Goal: Information Seeking & Learning: Find specific fact

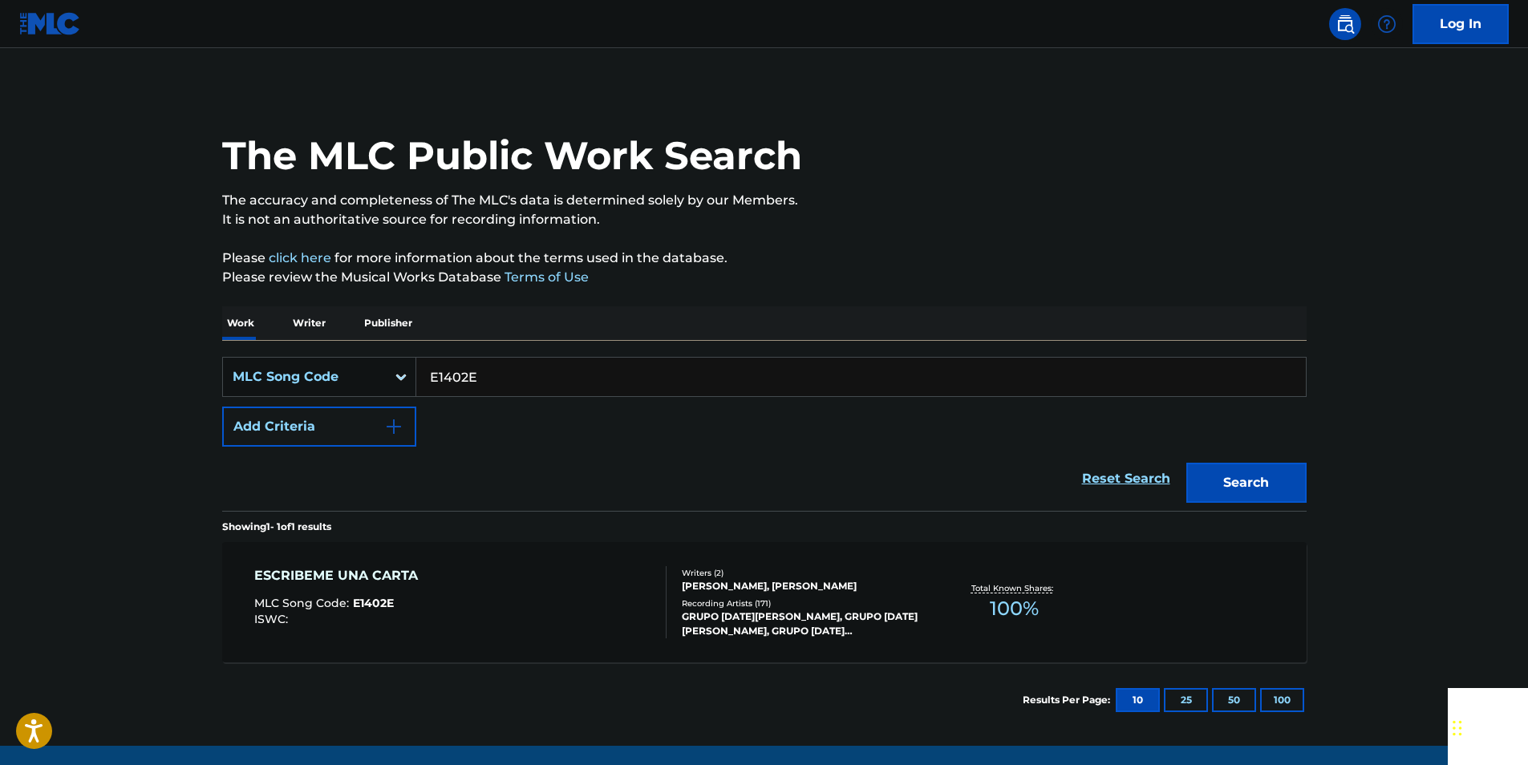
click at [511, 368] on input "E1402E" at bounding box center [860, 377] width 889 height 38
paste input "TA6BJ2"
click at [1273, 466] on button "Search" at bounding box center [1246, 483] width 120 height 40
click at [504, 375] on input "TA6BJ2" at bounding box center [860, 377] width 889 height 38
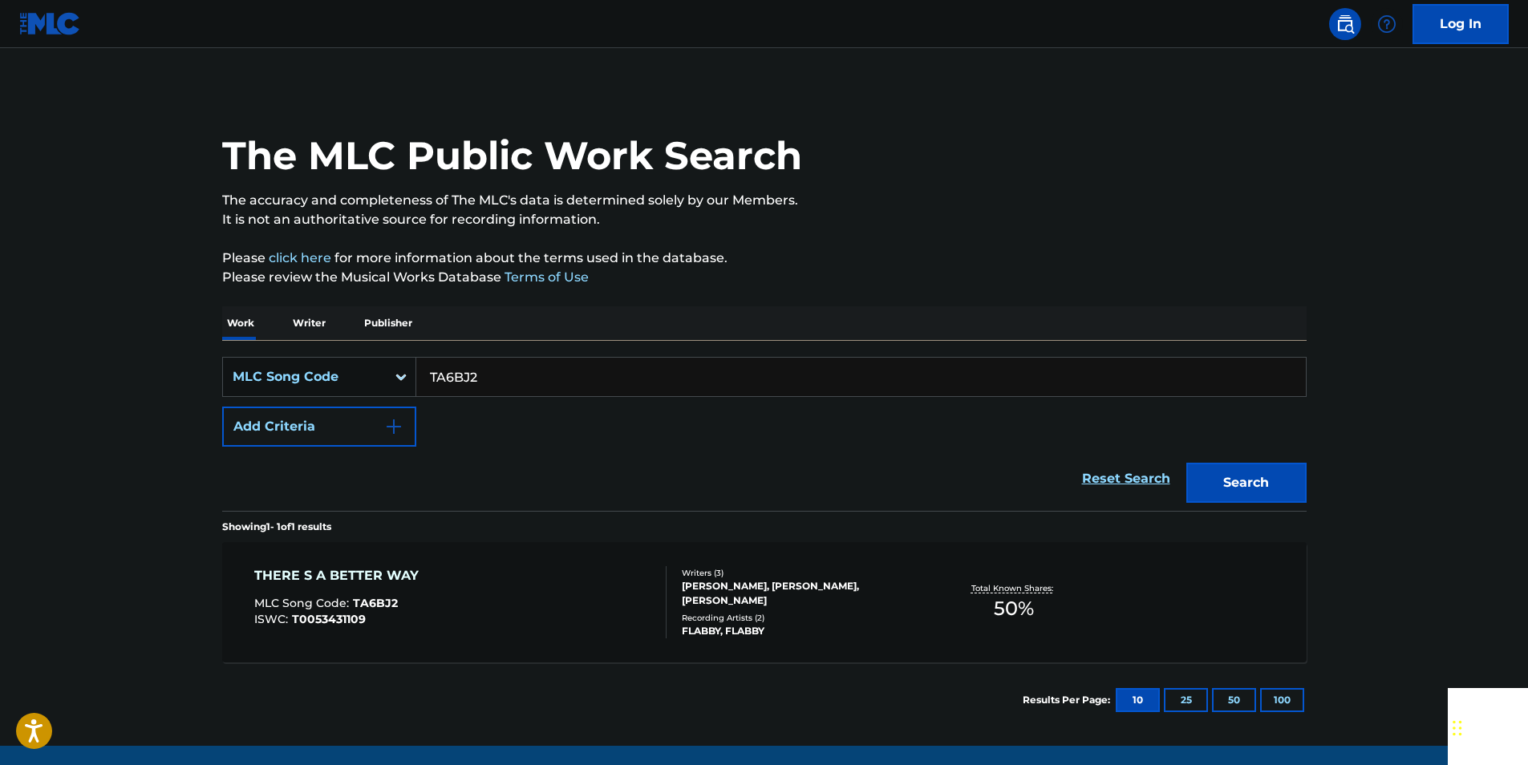
drag, startPoint x: 504, startPoint y: 375, endPoint x: 474, endPoint y: 377, distance: 29.7
click at [503, 375] on input "TA6BJ2" at bounding box center [860, 377] width 889 height 38
paste input "C04078"
click at [1219, 444] on div "SearchWithCriteriaaf10cb6c-7ed2-4db5-949f-3502a582e62c MLC Song Code C04078 Add…" at bounding box center [764, 402] width 1084 height 90
click at [1236, 478] on button "Search" at bounding box center [1246, 483] width 120 height 40
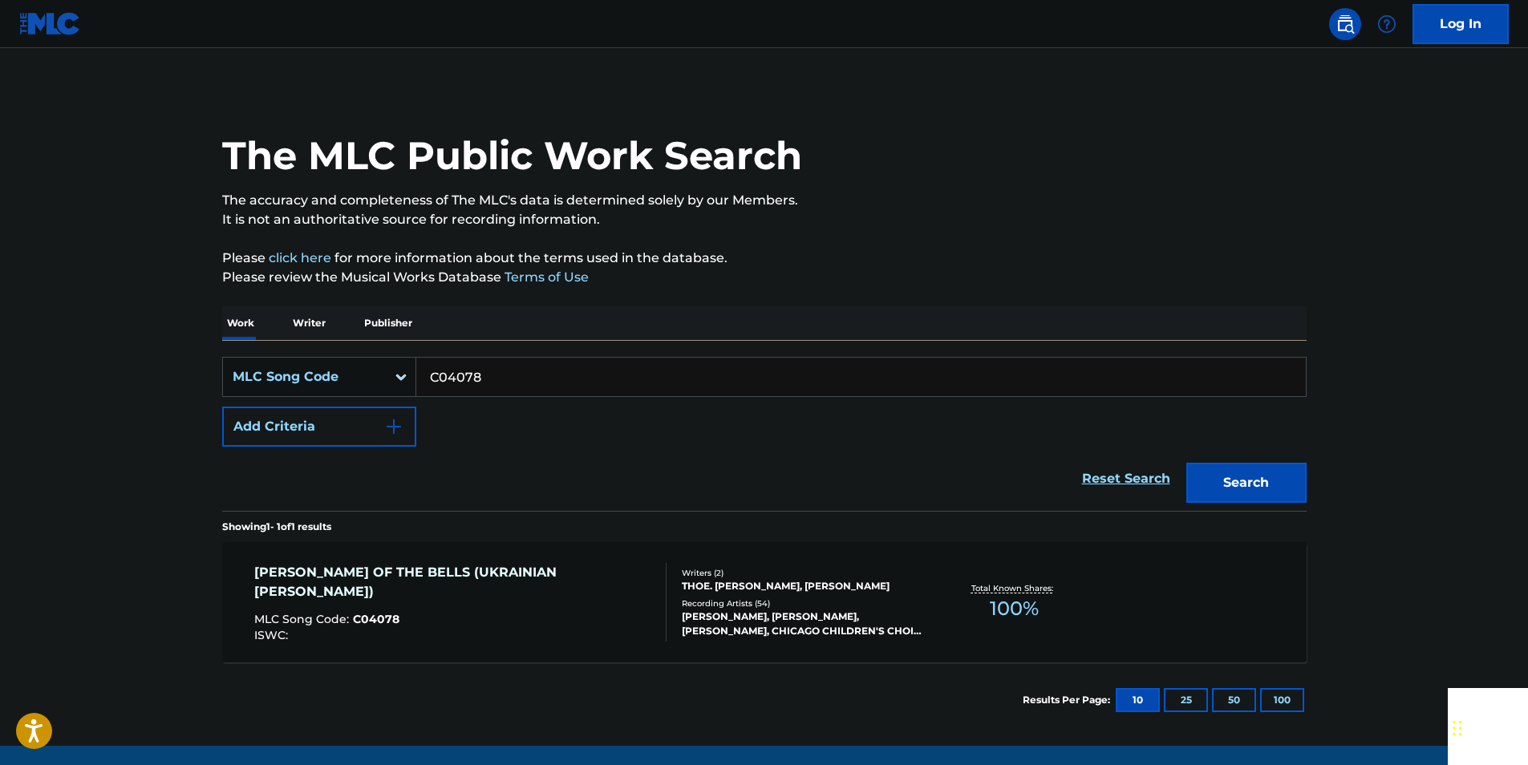
click at [509, 375] on input "C04078" at bounding box center [860, 377] width 889 height 38
drag, startPoint x: 509, startPoint y: 375, endPoint x: 482, endPoint y: 375, distance: 27.3
click at [508, 375] on input "C04078" at bounding box center [860, 377] width 889 height 38
paste input "F4226W"
click at [1264, 511] on section "Showing 1 - 1 of 1 results" at bounding box center [764, 522] width 1084 height 23
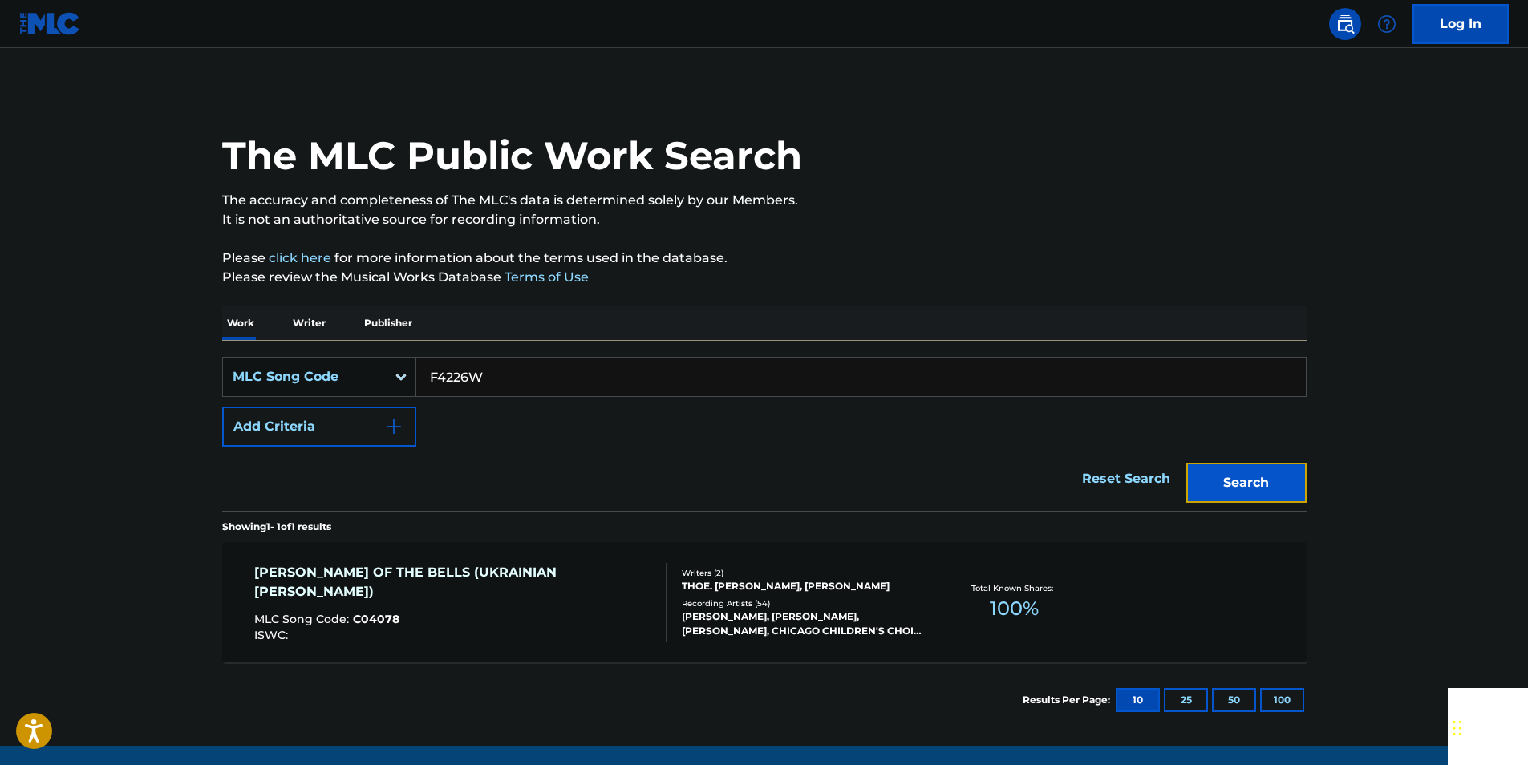
click at [1259, 489] on button "Search" at bounding box center [1246, 483] width 120 height 40
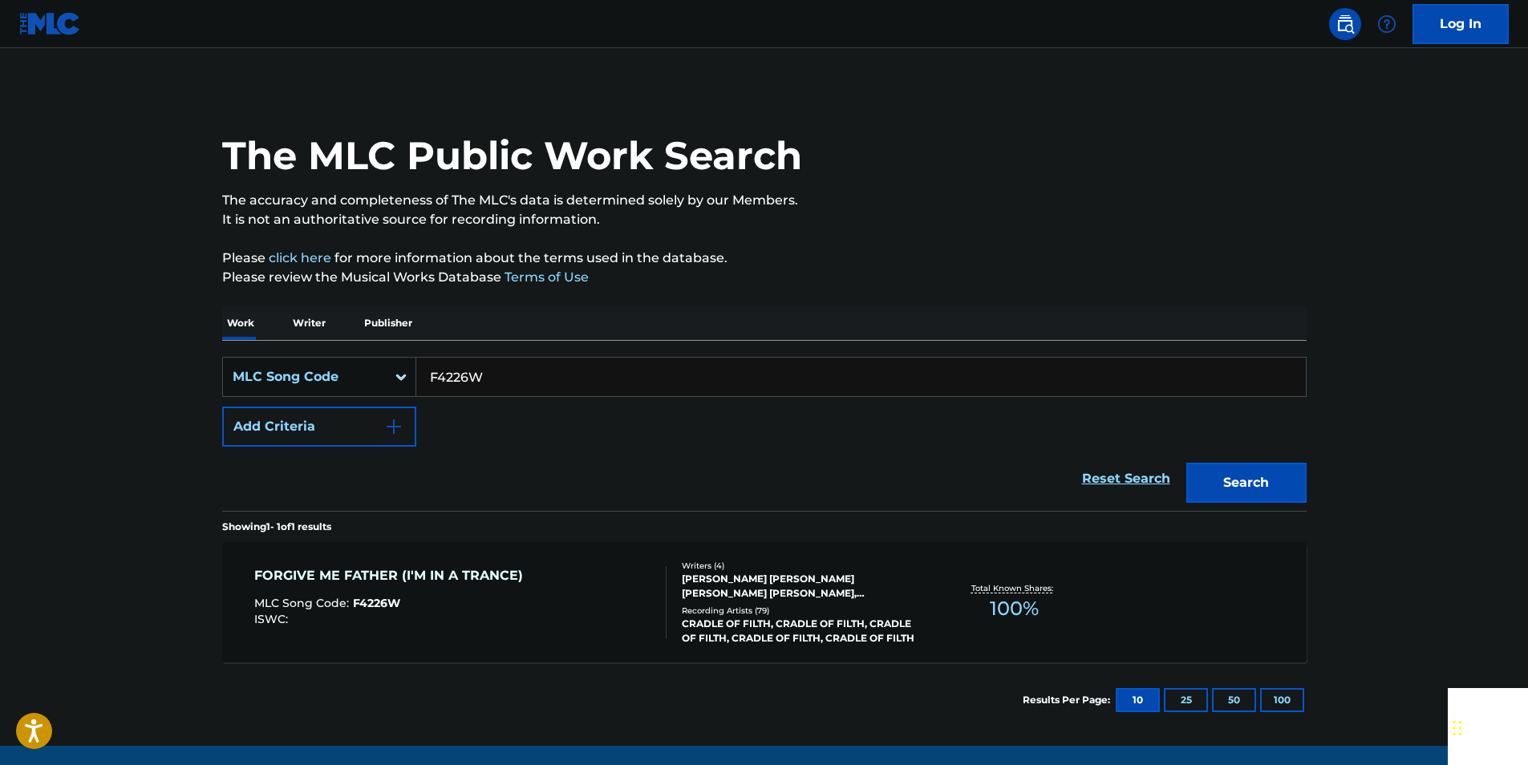
click at [496, 380] on input "F4226W" at bounding box center [860, 377] width 889 height 38
paste input "TC7HTR"
drag, startPoint x: 1178, startPoint y: 489, endPoint x: 1205, endPoint y: 489, distance: 27.3
click at [1181, 489] on div "Search" at bounding box center [1242, 479] width 128 height 64
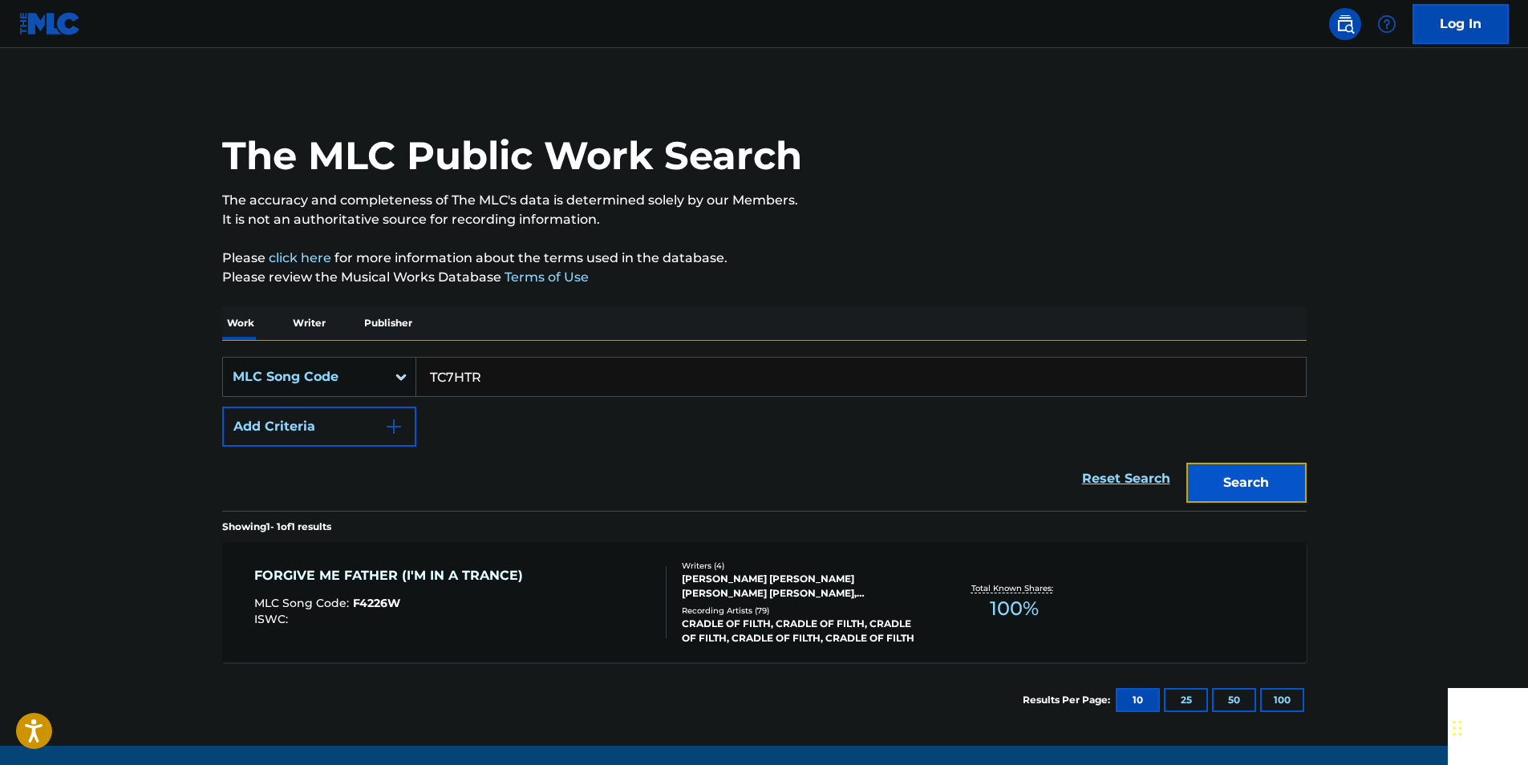
click at [1205, 489] on button "Search" at bounding box center [1246, 483] width 120 height 40
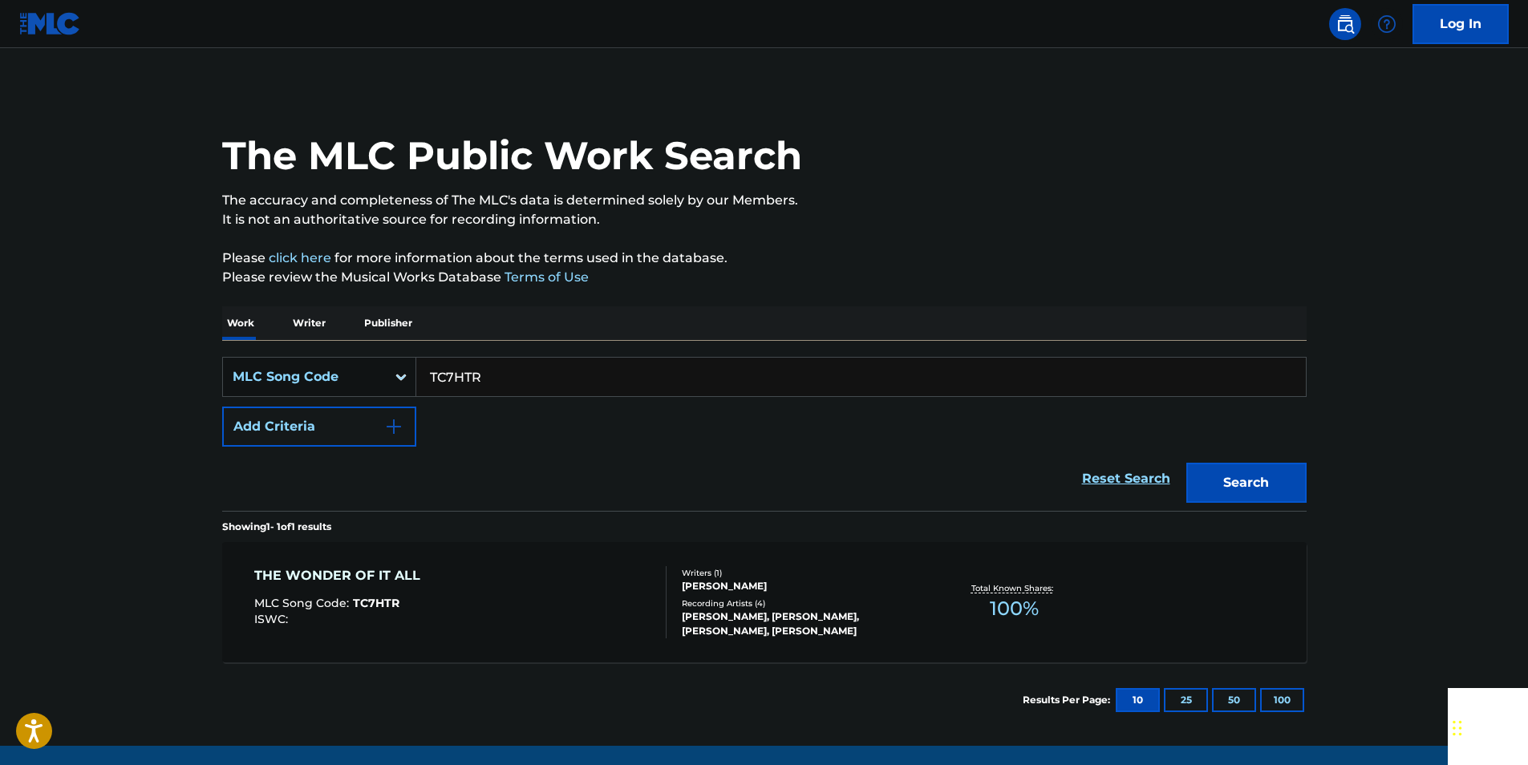
click at [514, 380] on input "TC7HTR" at bounding box center [860, 377] width 889 height 38
drag, startPoint x: 514, startPoint y: 380, endPoint x: 484, endPoint y: 381, distance: 29.7
click at [512, 380] on input "TC7HTR" at bounding box center [860, 377] width 889 height 38
paste input "F07673"
click at [1237, 481] on button "Search" at bounding box center [1246, 483] width 120 height 40
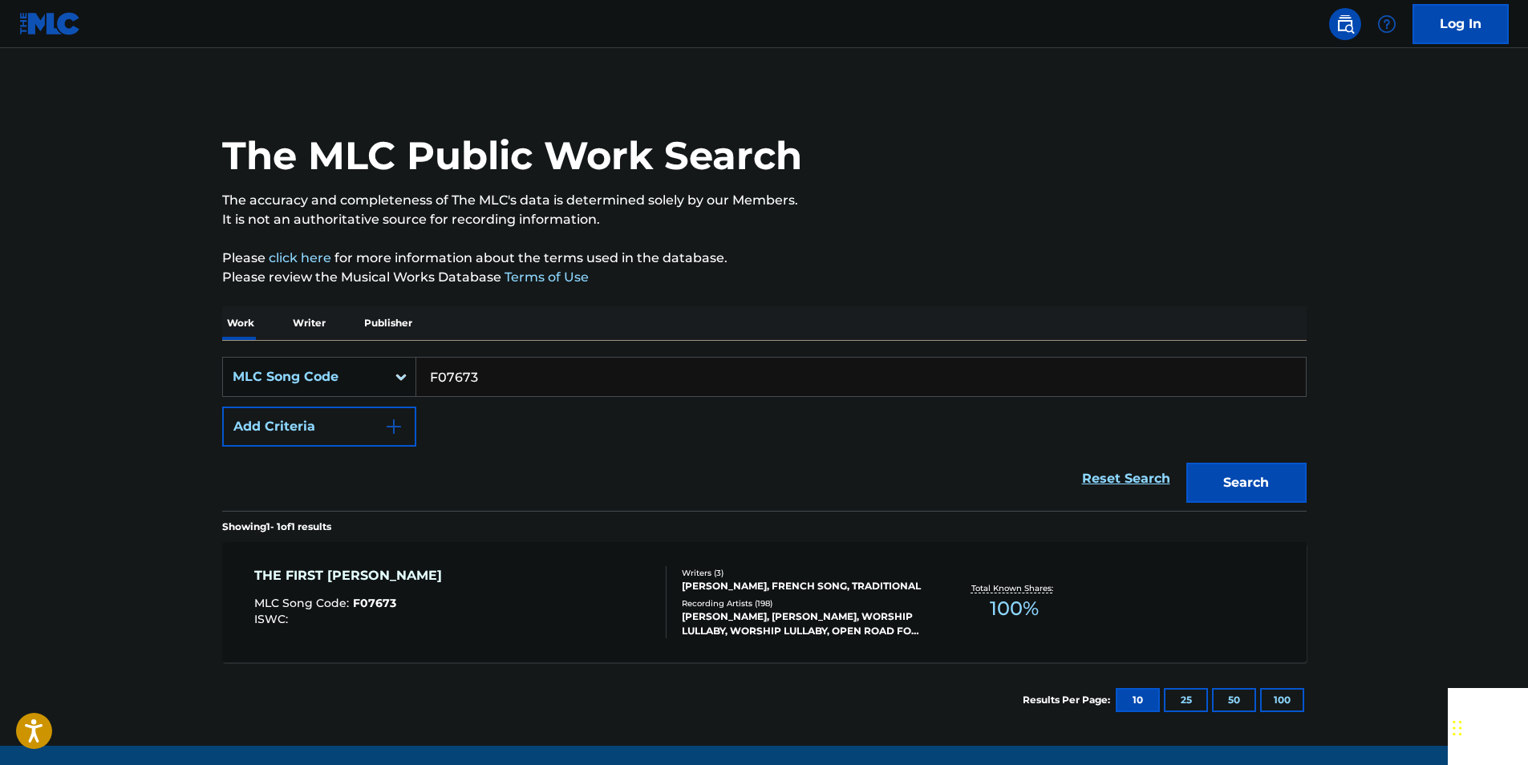
click at [477, 373] on input "F07673" at bounding box center [860, 377] width 889 height 38
click at [1273, 476] on button "Search" at bounding box center [1246, 483] width 120 height 40
click at [476, 373] on input "F07673" at bounding box center [860, 377] width 889 height 38
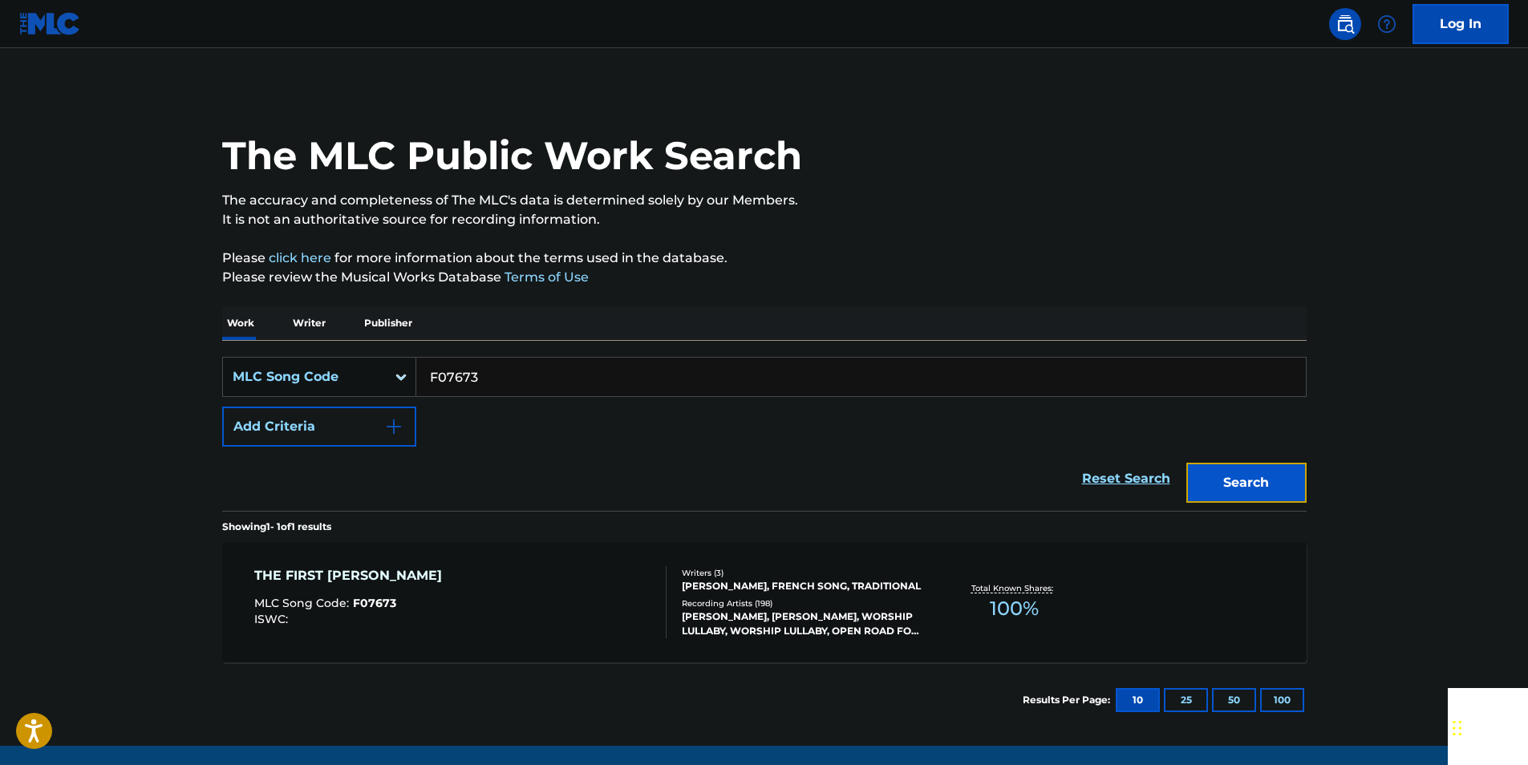
click at [1270, 482] on button "Search" at bounding box center [1246, 483] width 120 height 40
click at [484, 375] on input "F07673" at bounding box center [860, 377] width 889 height 38
paste input "S2787C"
click at [1265, 485] on button "Search" at bounding box center [1246, 483] width 120 height 40
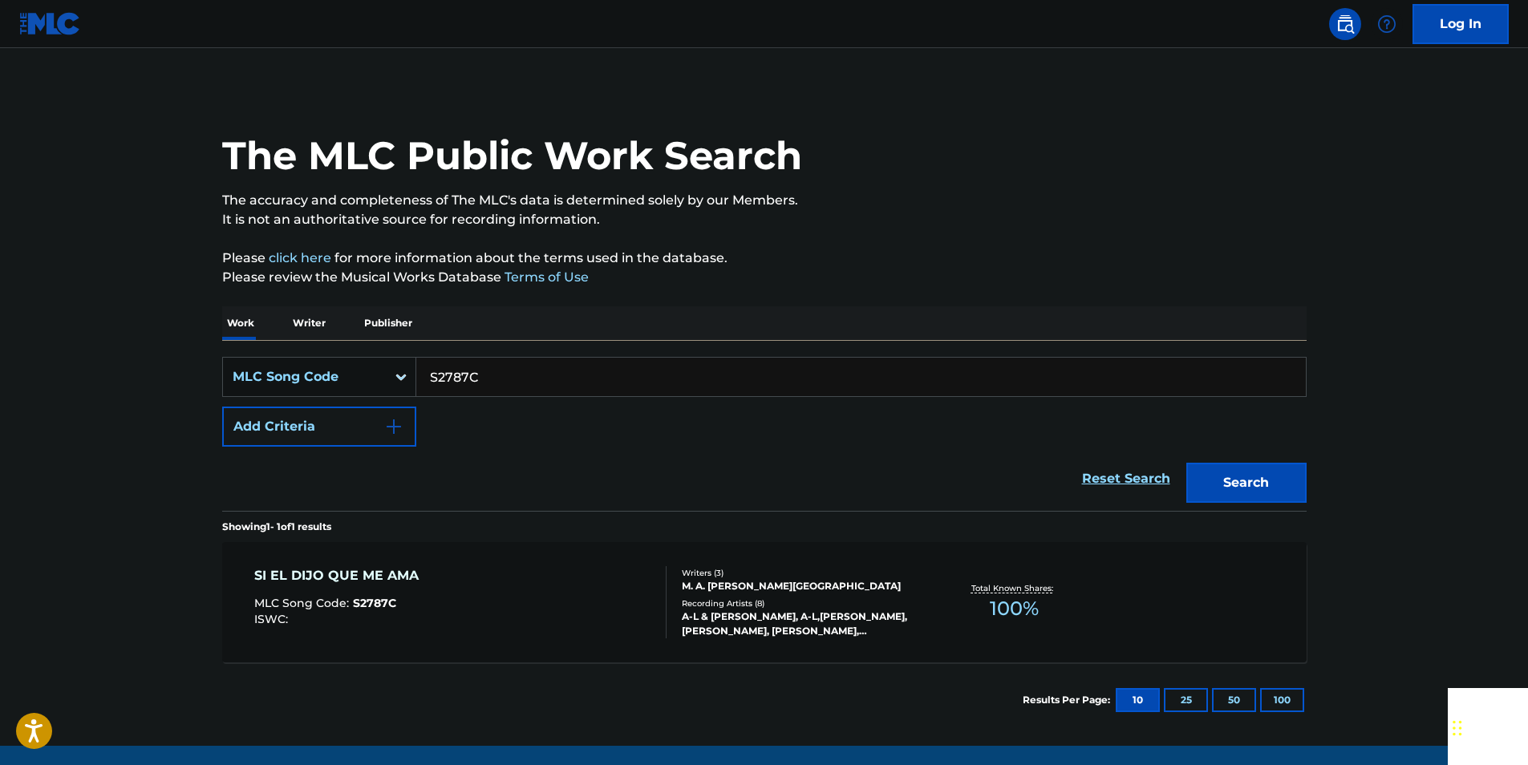
click at [496, 372] on input "S2787C" at bounding box center [860, 377] width 889 height 38
paste input "QB4BOV"
click at [1250, 478] on button "Search" at bounding box center [1246, 483] width 120 height 40
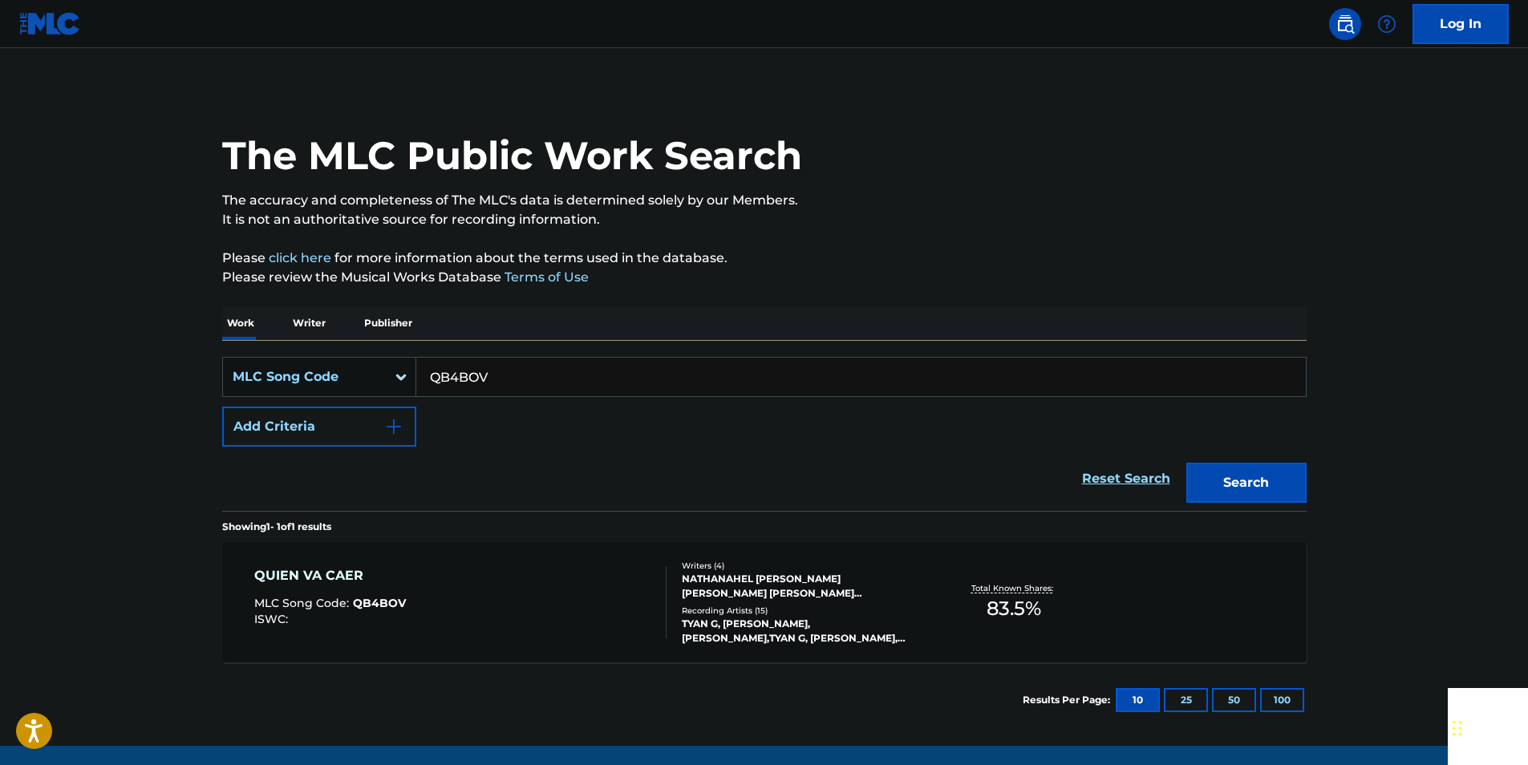
click at [516, 378] on input "QB4BOV" at bounding box center [860, 377] width 889 height 38
paste input "C2023P"
click at [1239, 474] on button "Search" at bounding box center [1246, 483] width 120 height 40
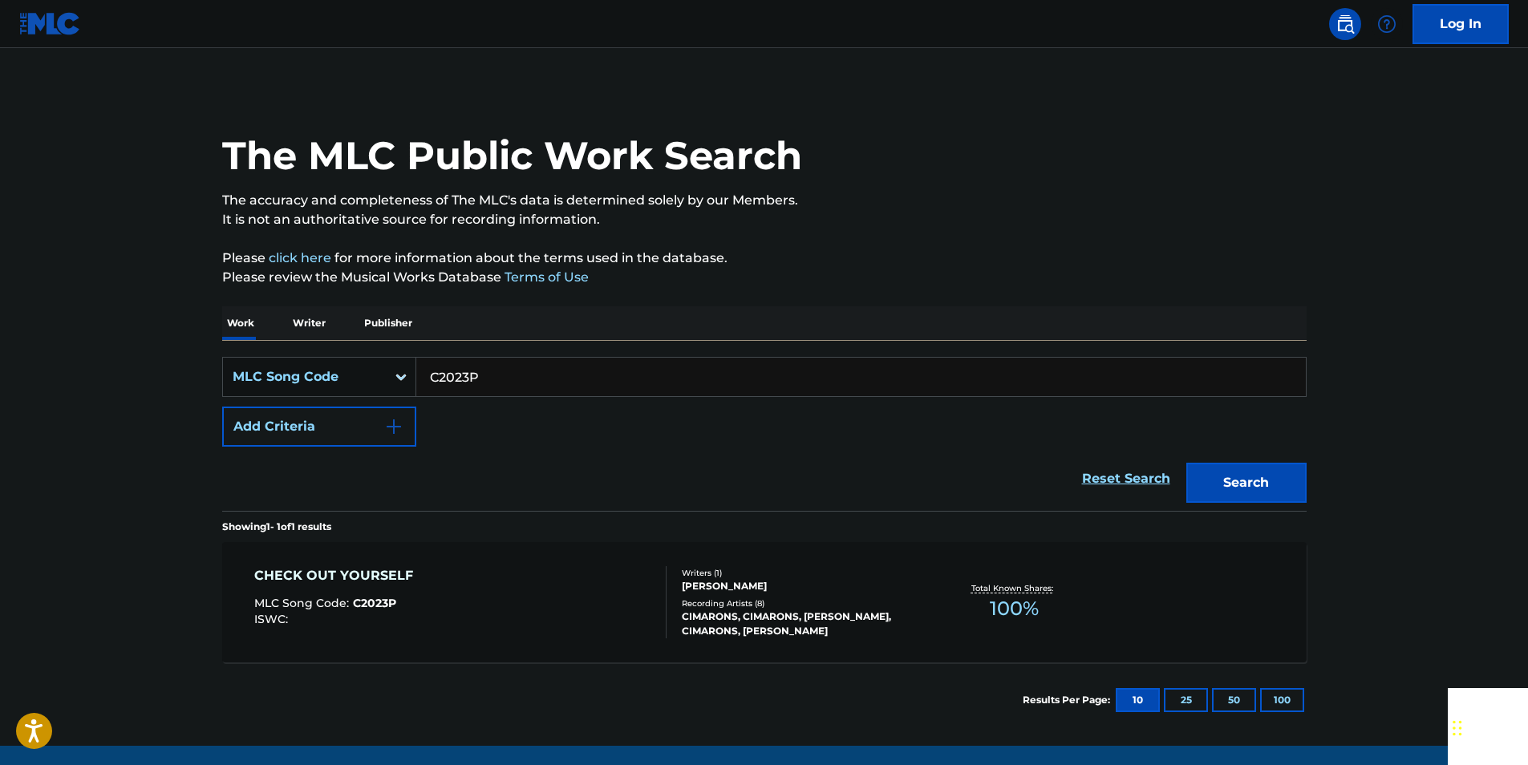
click at [489, 383] on input "C2023P" at bounding box center [860, 377] width 889 height 38
paste input "T2689"
click at [1283, 498] on button "Search" at bounding box center [1246, 483] width 120 height 40
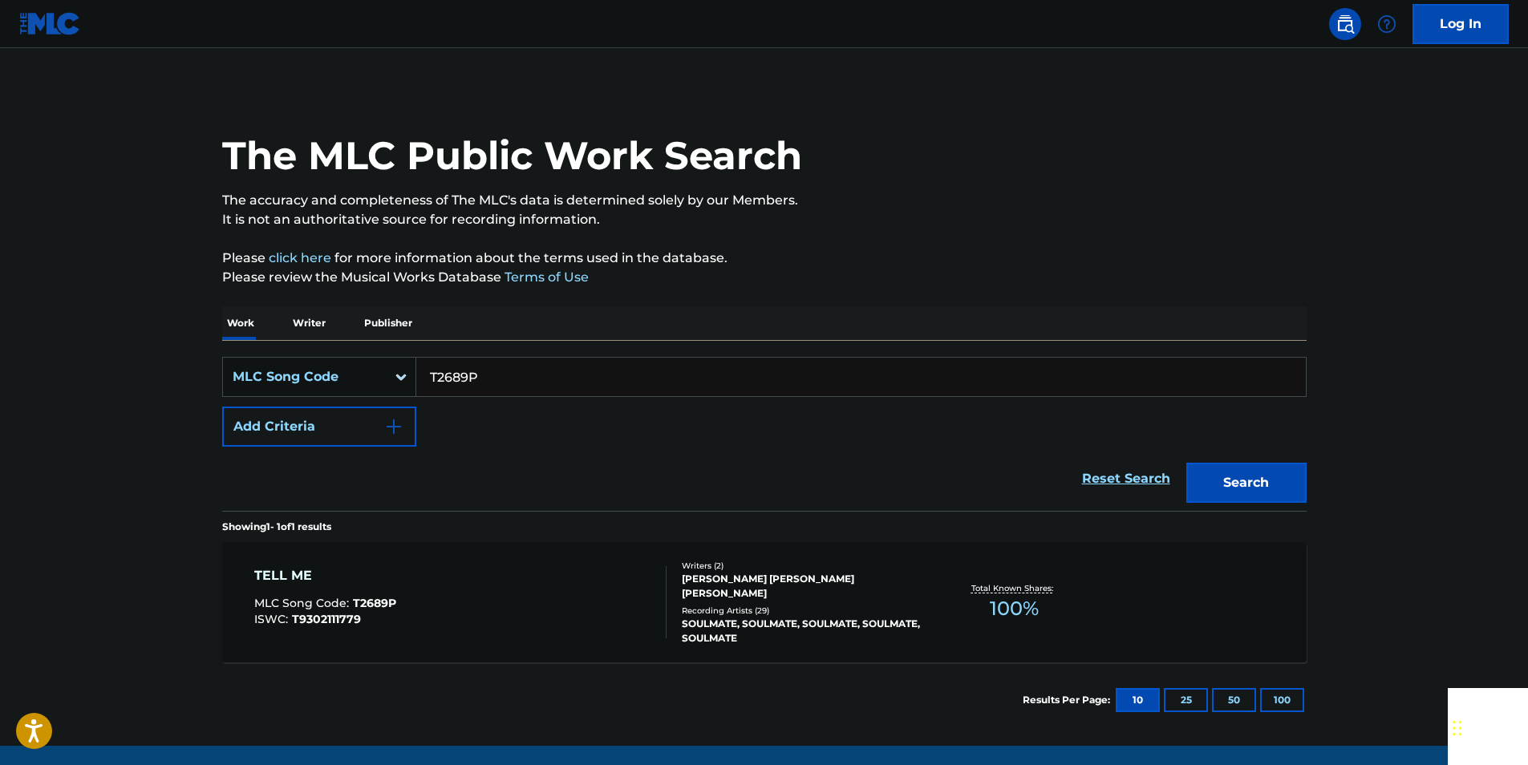
click at [490, 381] on input "T2689P" at bounding box center [860, 377] width 889 height 38
paste input "I4377R"
click at [1217, 480] on button "Search" at bounding box center [1246, 483] width 120 height 40
click at [492, 370] on input "I4377R" at bounding box center [860, 377] width 889 height 38
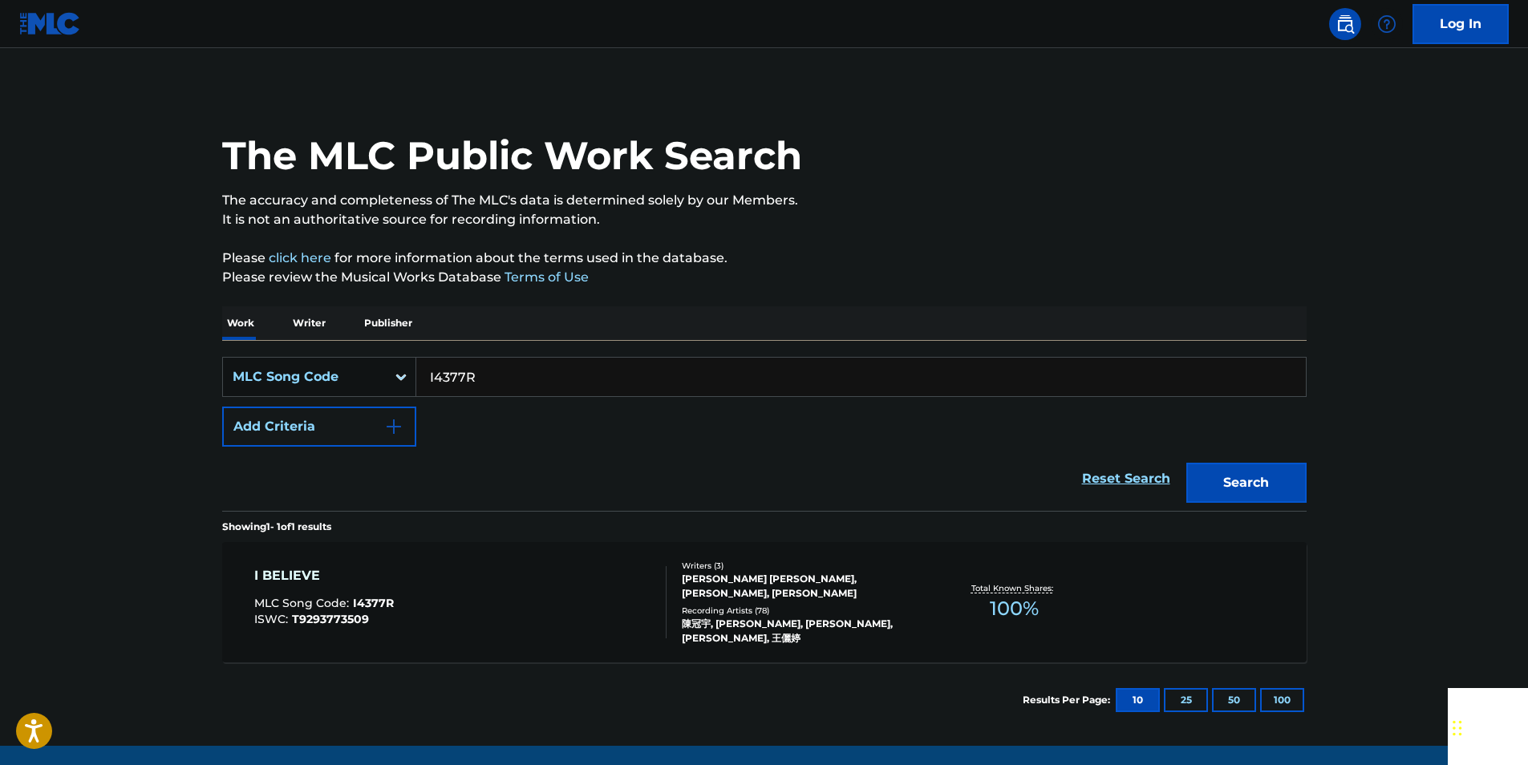
click at [492, 370] on input "I4377R" at bounding box center [860, 377] width 889 height 38
paste input "L03848"
type input "L03848"
click at [1247, 478] on button "Search" at bounding box center [1246, 483] width 120 height 40
